Goal: Information Seeking & Learning: Learn about a topic

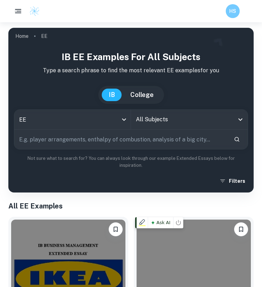
scroll to position [160, 0]
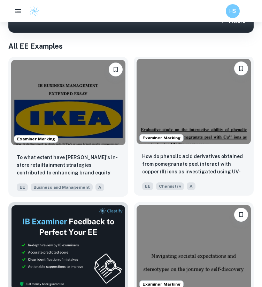
click at [201, 171] on p "How do phenolic acid derivatives obtained from pomegranate peel interact with c…" at bounding box center [193, 165] width 103 height 24
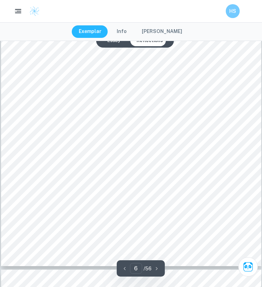
scroll to position [2113, 0]
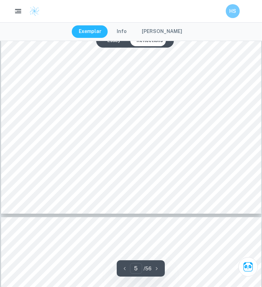
type input "6"
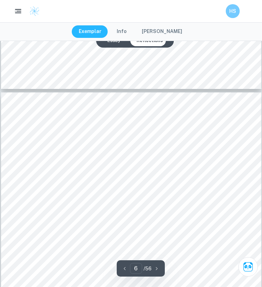
scroll to position [1896, 0]
click at [60, 152] on div at bounding box center [130, 151] width 197 height 19
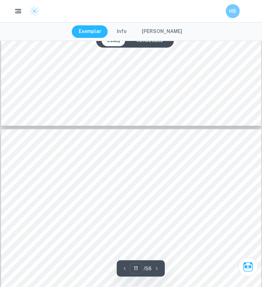
scroll to position [3671, 0]
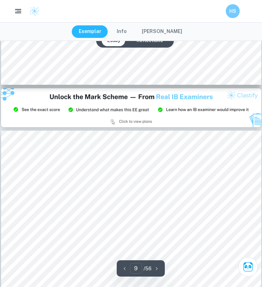
type input "8"
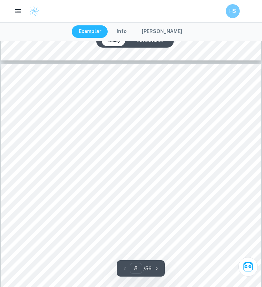
scroll to position [2623, 0]
